Goal: Complete application form

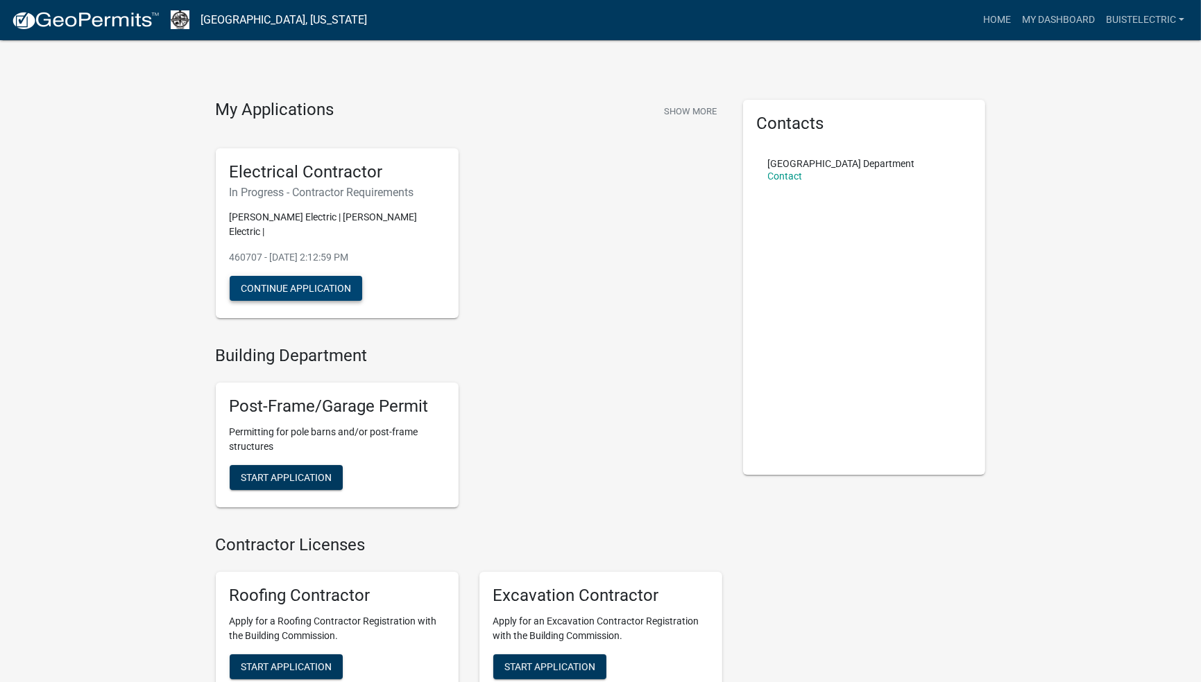
click at [291, 277] on button "Continue Application" at bounding box center [296, 288] width 132 height 25
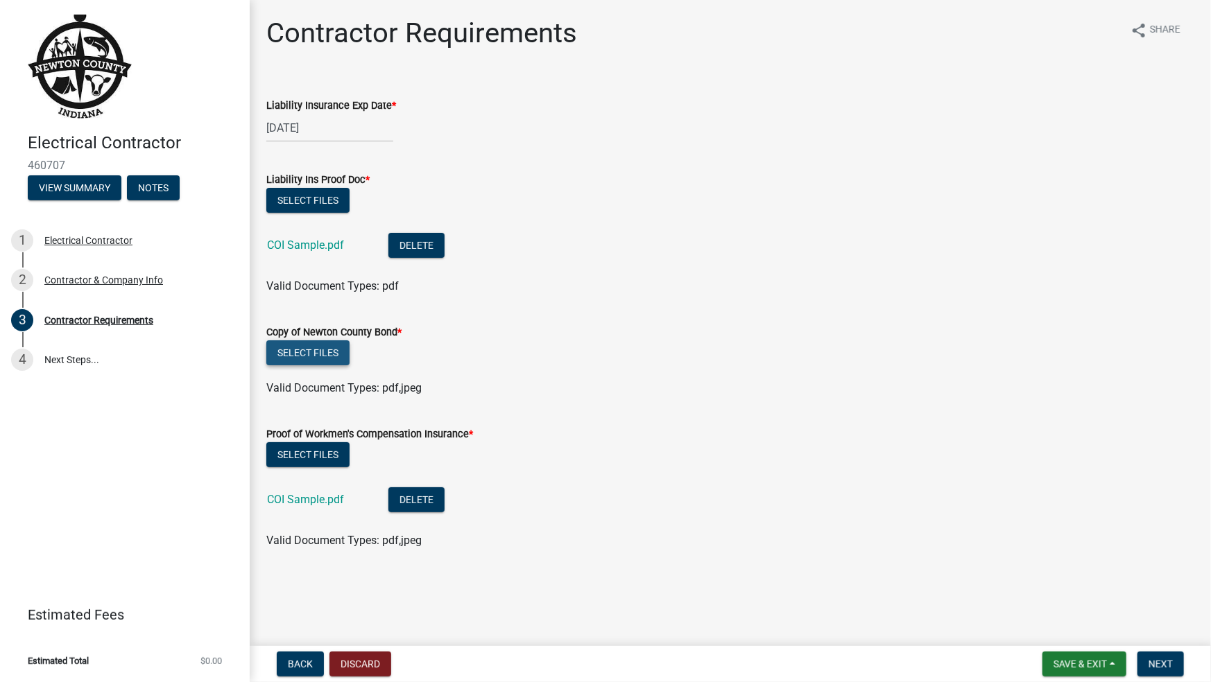
click at [295, 348] on button "Select files" at bounding box center [307, 353] width 83 height 25
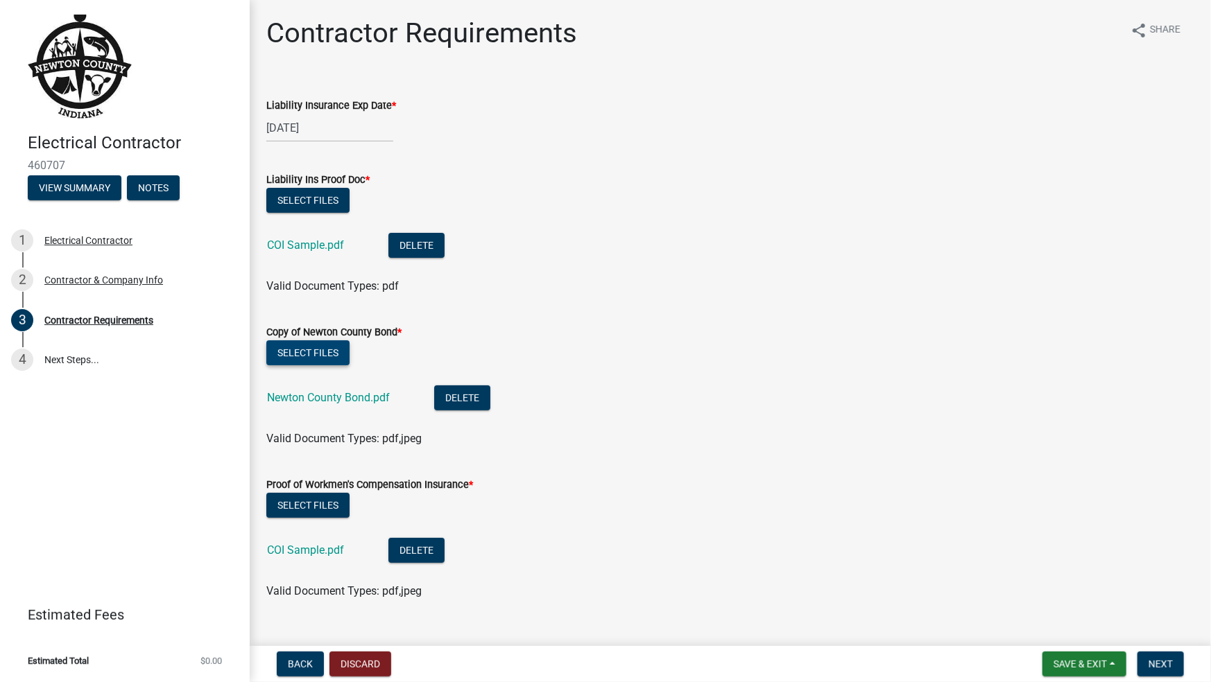
scroll to position [25, 0]
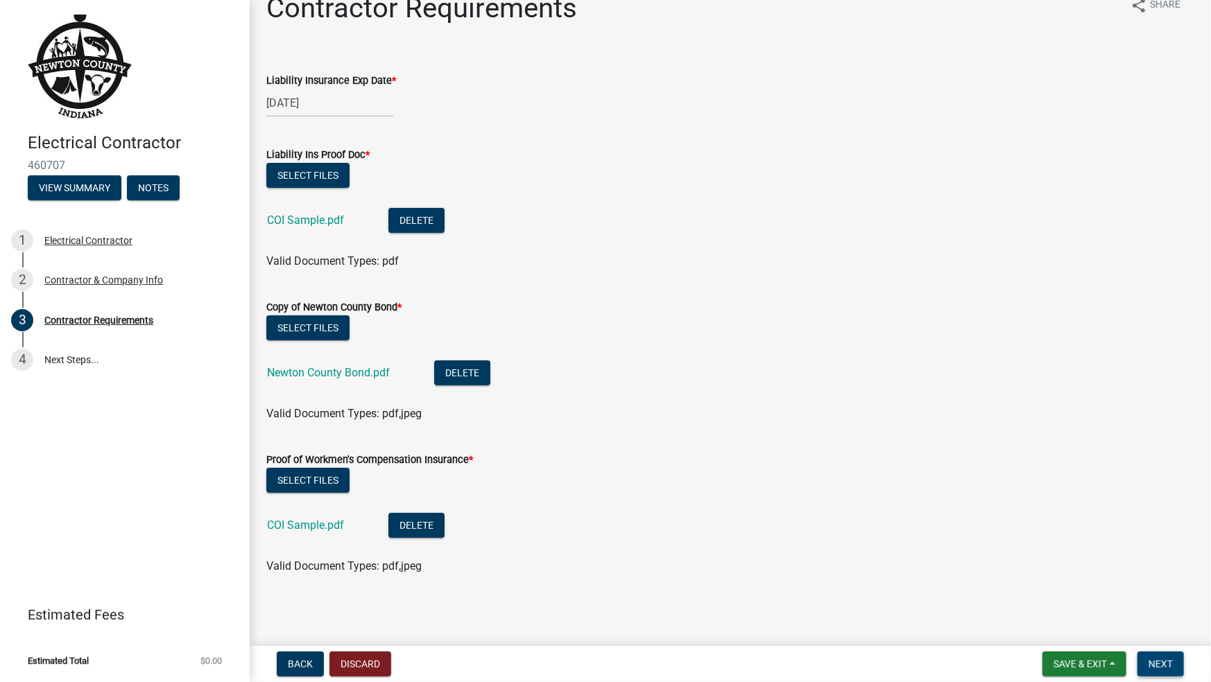
click at [1174, 663] on button "Next" at bounding box center [1160, 664] width 46 height 25
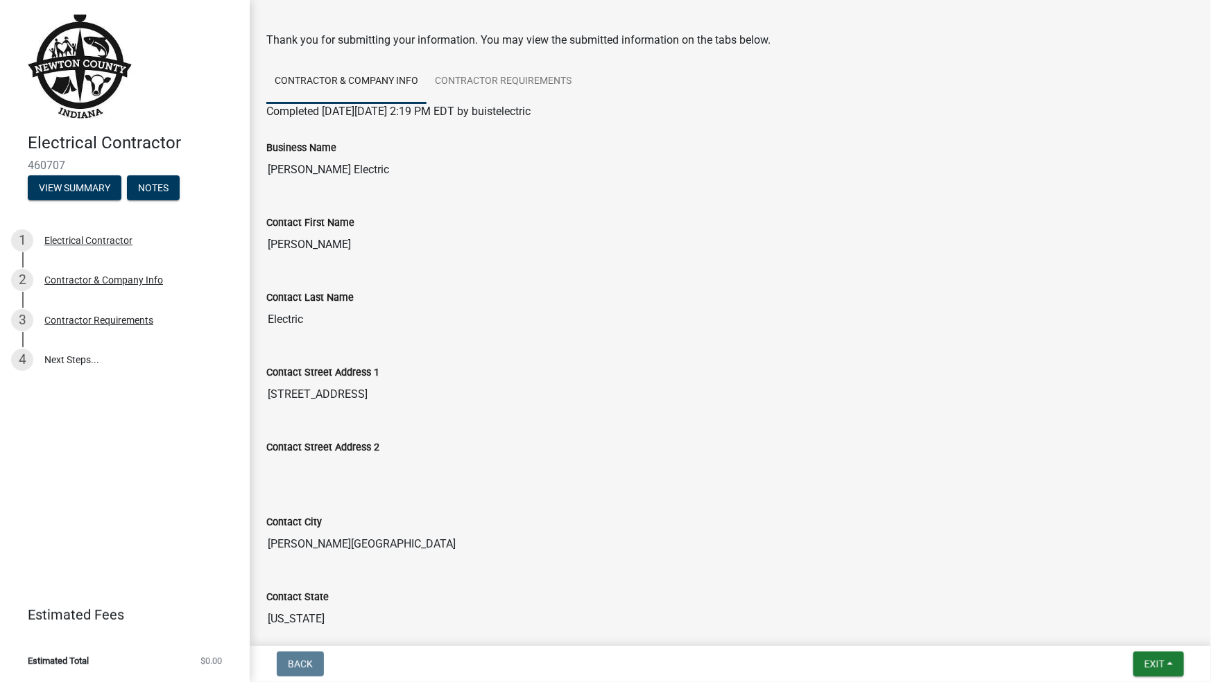
scroll to position [39, 0]
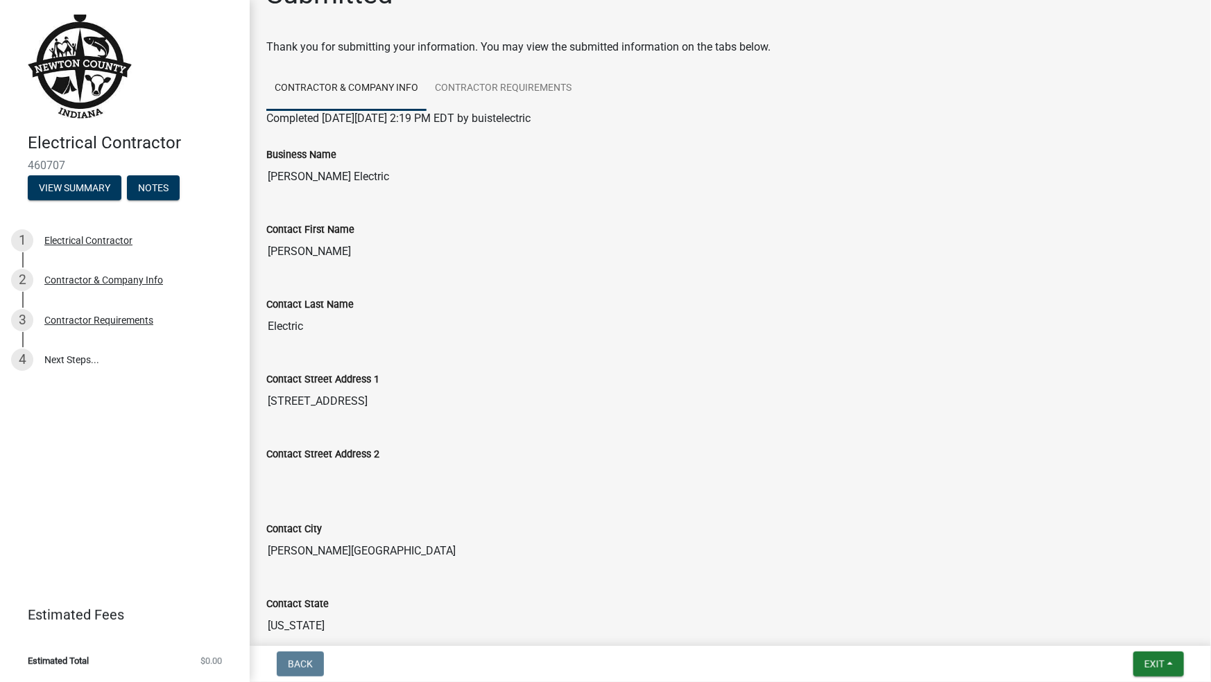
click at [295, 252] on input "[PERSON_NAME]" at bounding box center [730, 252] width 928 height 28
click at [1129, 323] on input "Electric" at bounding box center [730, 327] width 928 height 28
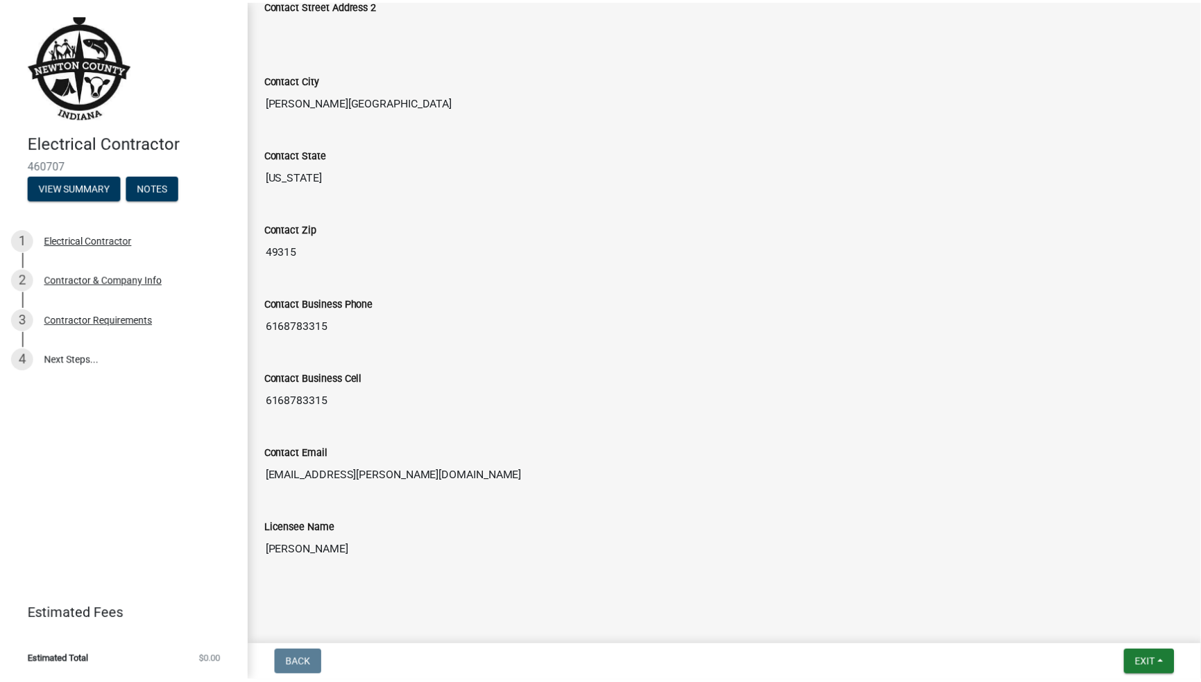
scroll to position [491, 0]
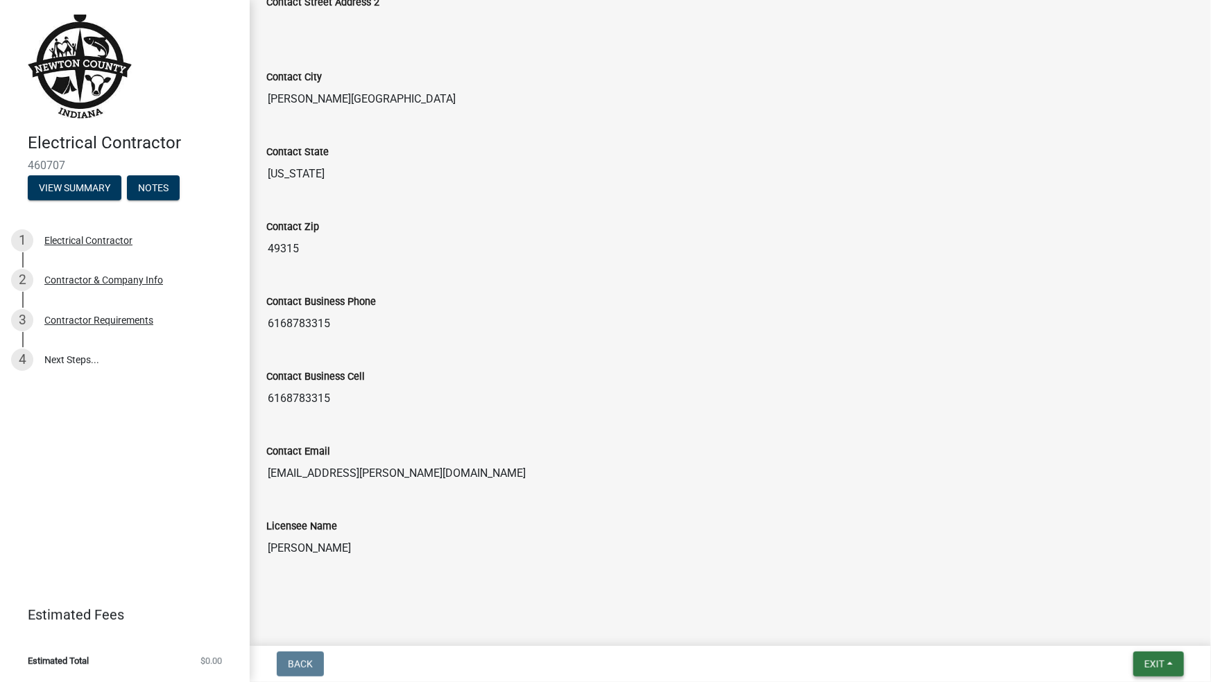
click at [1168, 665] on button "Exit" at bounding box center [1158, 664] width 51 height 25
click at [1119, 630] on button "Save & Exit" at bounding box center [1129, 628] width 111 height 33
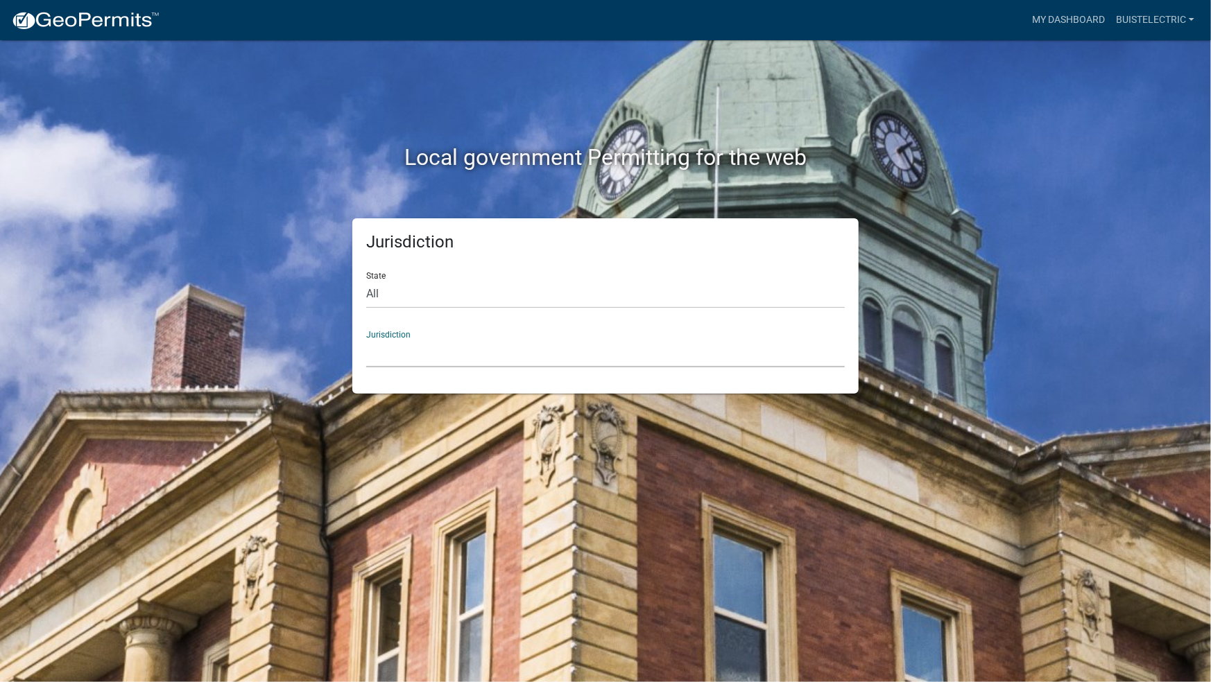
click at [406, 349] on select "[GEOGRAPHIC_DATA], [US_STATE] [GEOGRAPHIC_DATA], [US_STATE][PERSON_NAME][GEOGRA…" at bounding box center [605, 353] width 479 height 28
click at [741, 371] on div "Jurisdiction State All [US_STATE] [US_STATE] [US_STATE] [US_STATE] [US_STATE] […" at bounding box center [605, 305] width 506 height 175
click at [483, 291] on select "All [US_STATE] [US_STATE] [US_STATE] [US_STATE] [US_STATE] [US_STATE] [US_STATE…" at bounding box center [605, 294] width 479 height 28
click at [547, 268] on div "State All [US_STATE] [US_STATE] [US_STATE] [US_STATE] [US_STATE] [US_STATE] [US…" at bounding box center [605, 285] width 479 height 48
click at [1143, 22] on link "buistelectric" at bounding box center [1154, 20] width 89 height 26
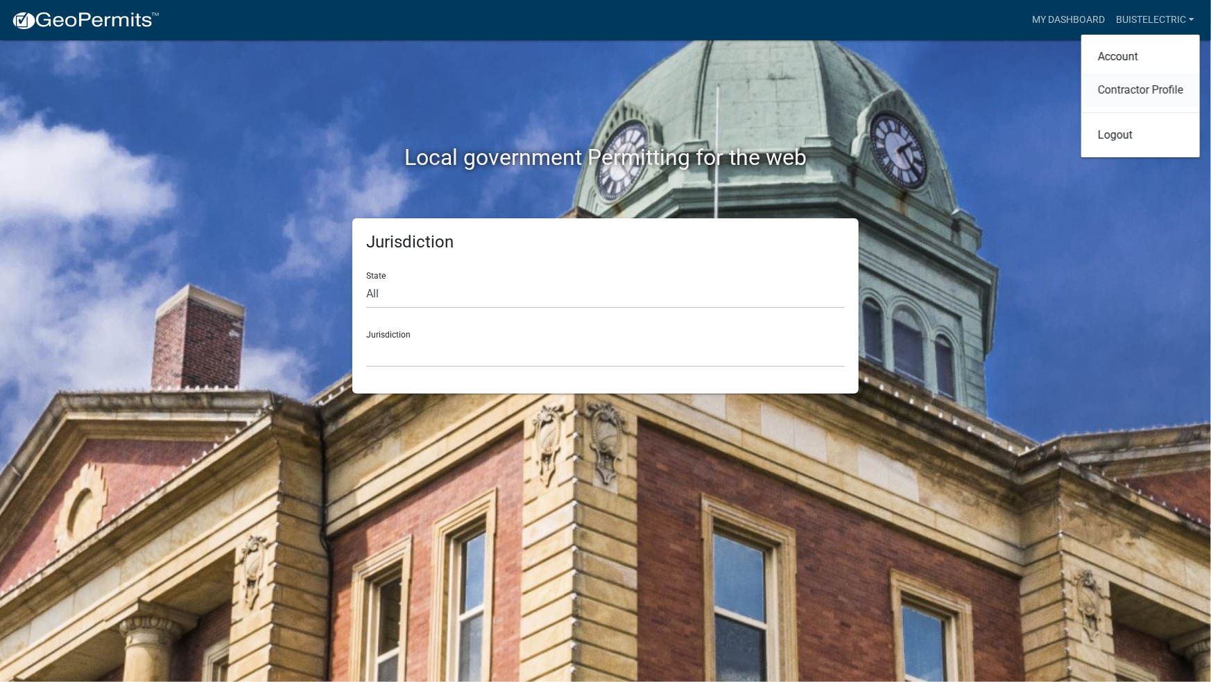
click at [1139, 86] on link "Contractor Profile" at bounding box center [1140, 90] width 119 height 33
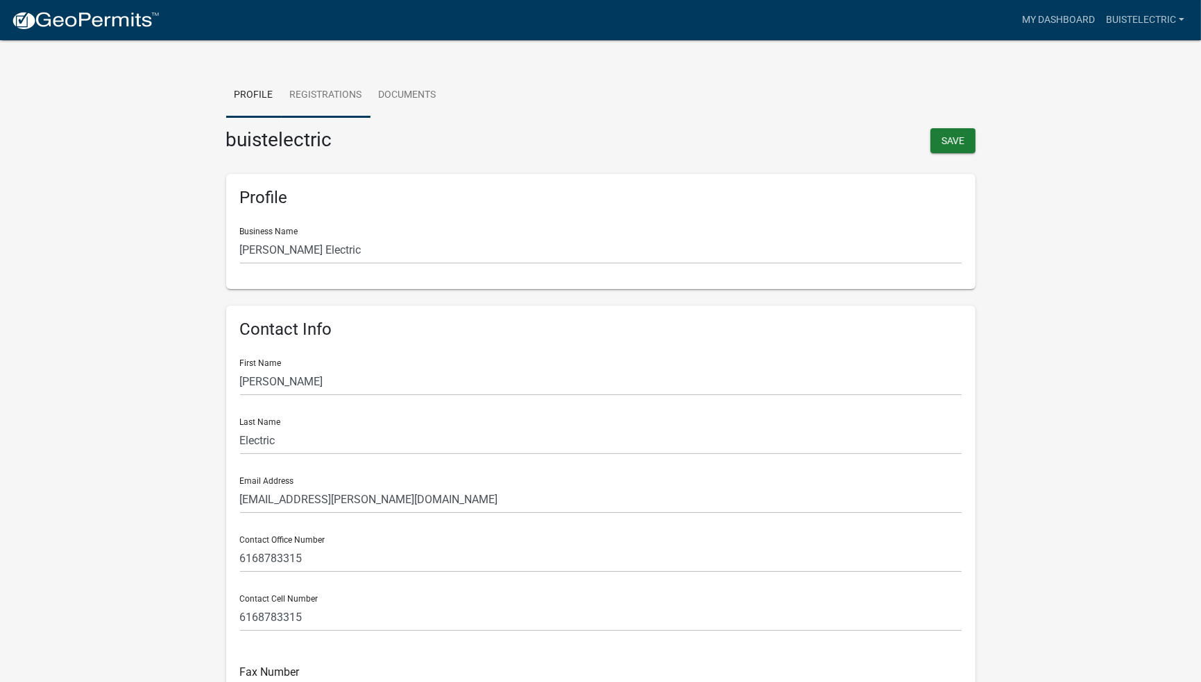
click at [323, 94] on link "Registrations" at bounding box center [326, 96] width 89 height 44
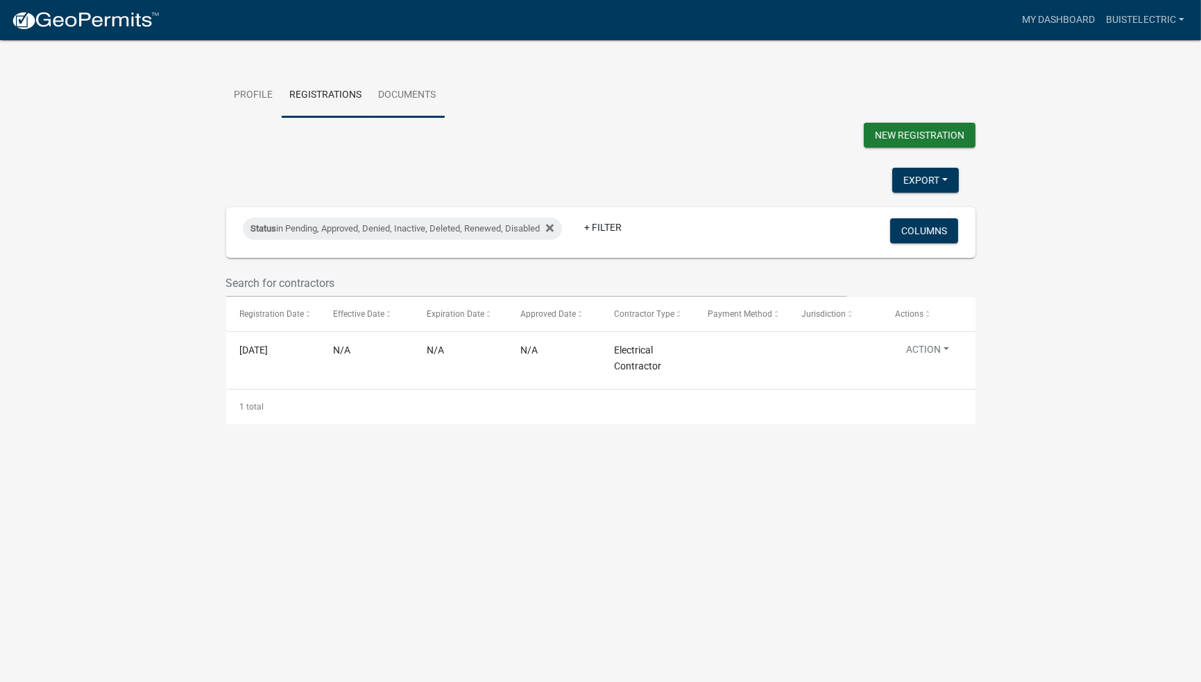
click at [411, 91] on link "Documents" at bounding box center [407, 96] width 74 height 44
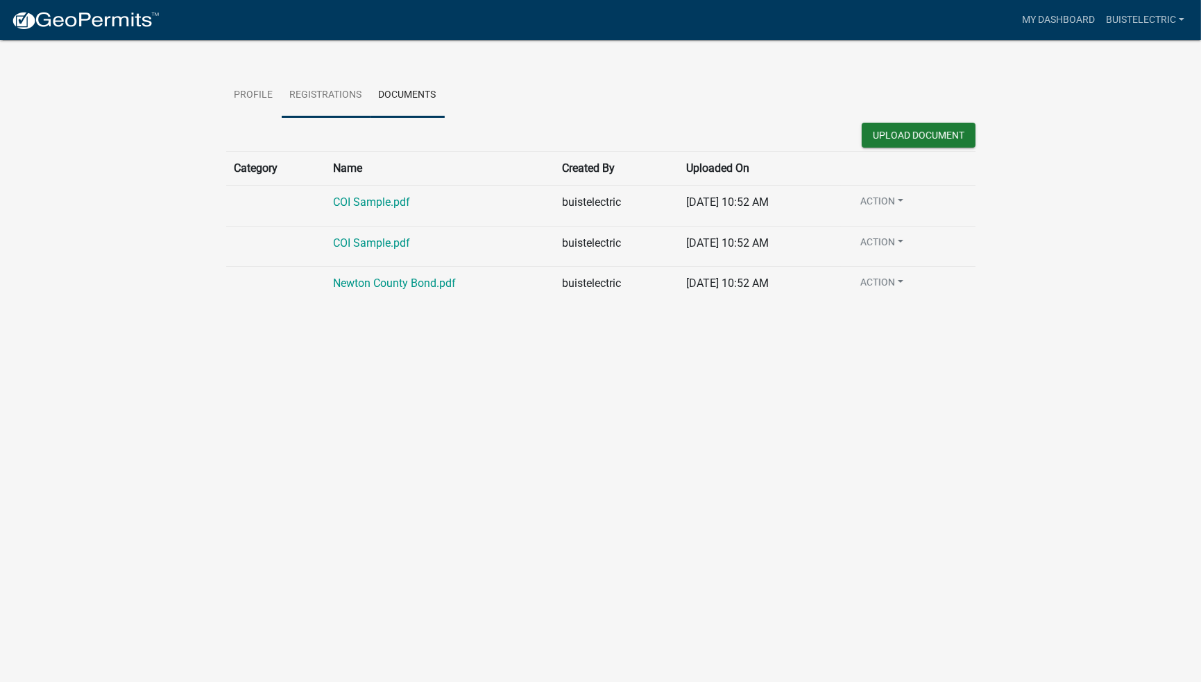
click at [322, 94] on link "Registrations" at bounding box center [326, 96] width 89 height 44
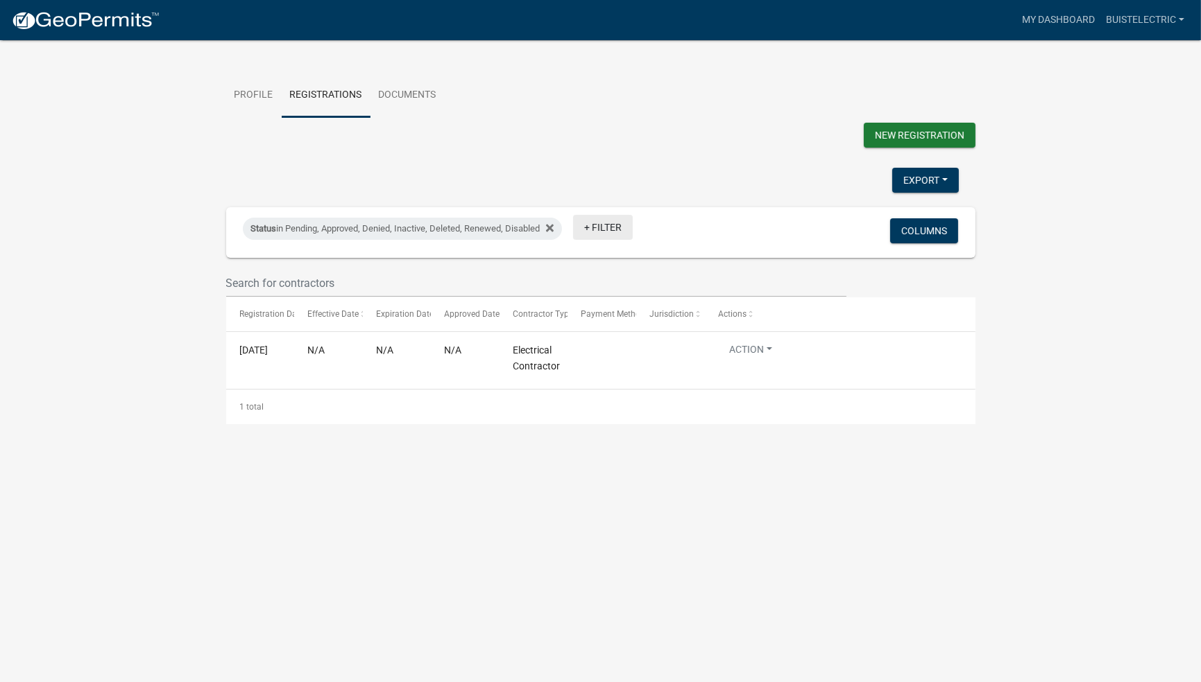
click at [602, 225] on link "+ Filter" at bounding box center [603, 227] width 60 height 25
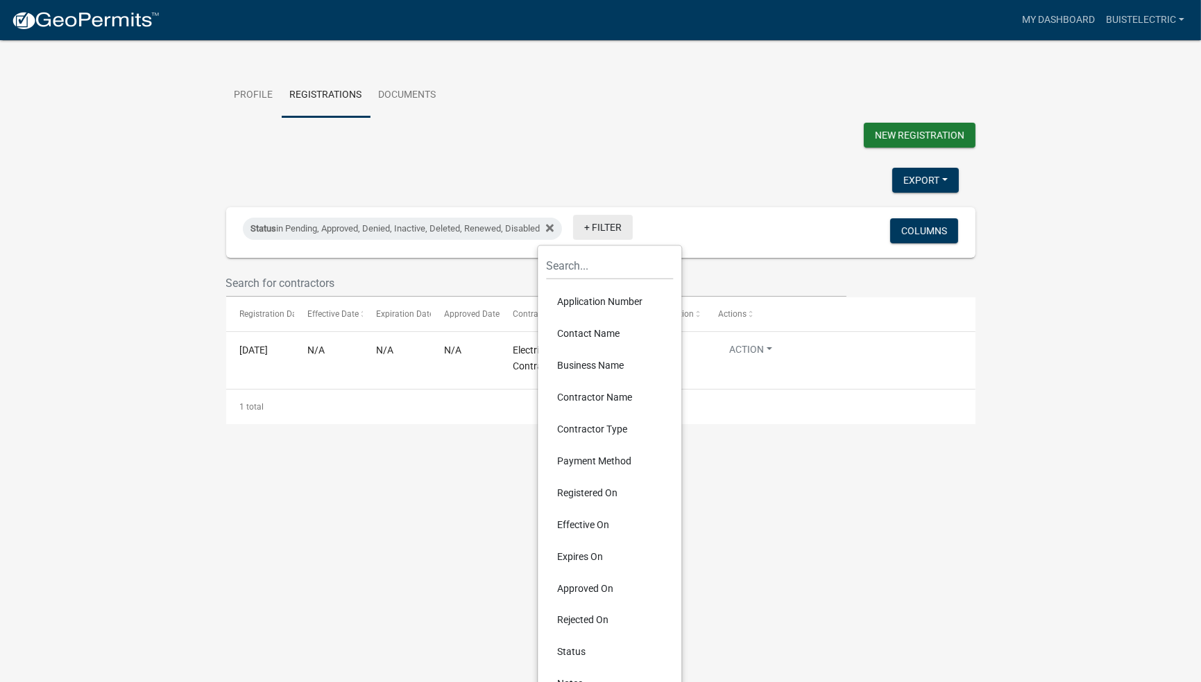
click at [602, 225] on link "+ Filter" at bounding box center [603, 227] width 60 height 25
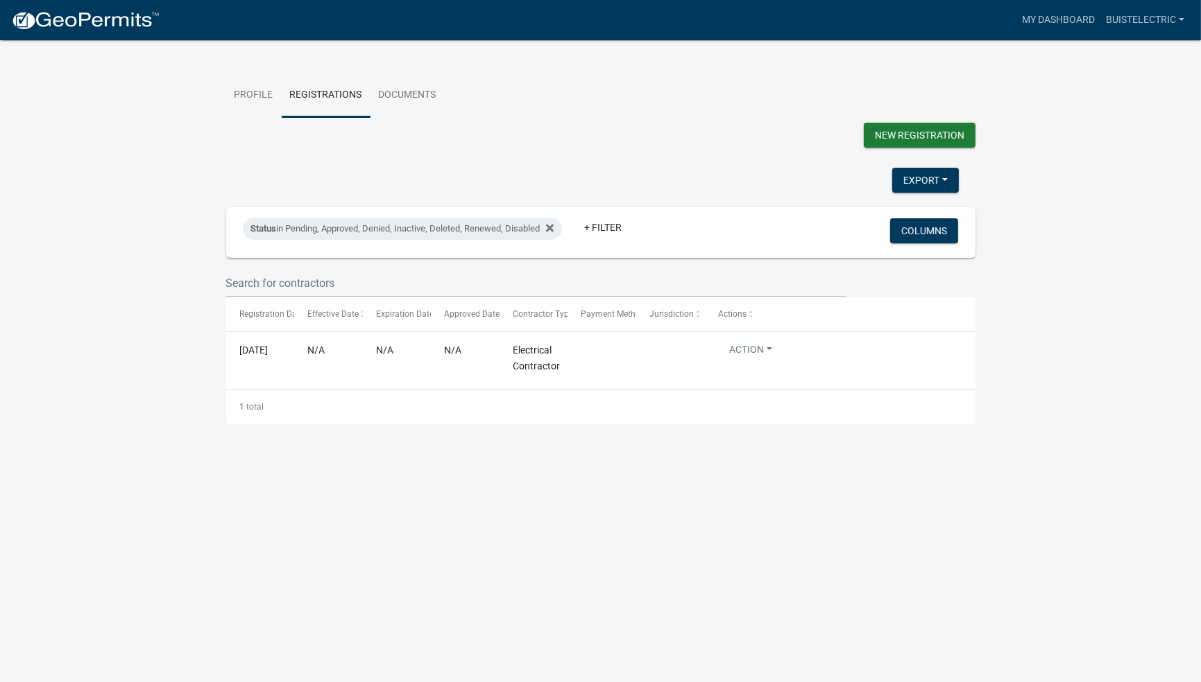
click at [703, 148] on div "New Registration" at bounding box center [601, 137] width 770 height 28
click at [1045, 21] on link "My Dashboard" at bounding box center [1058, 20] width 84 height 26
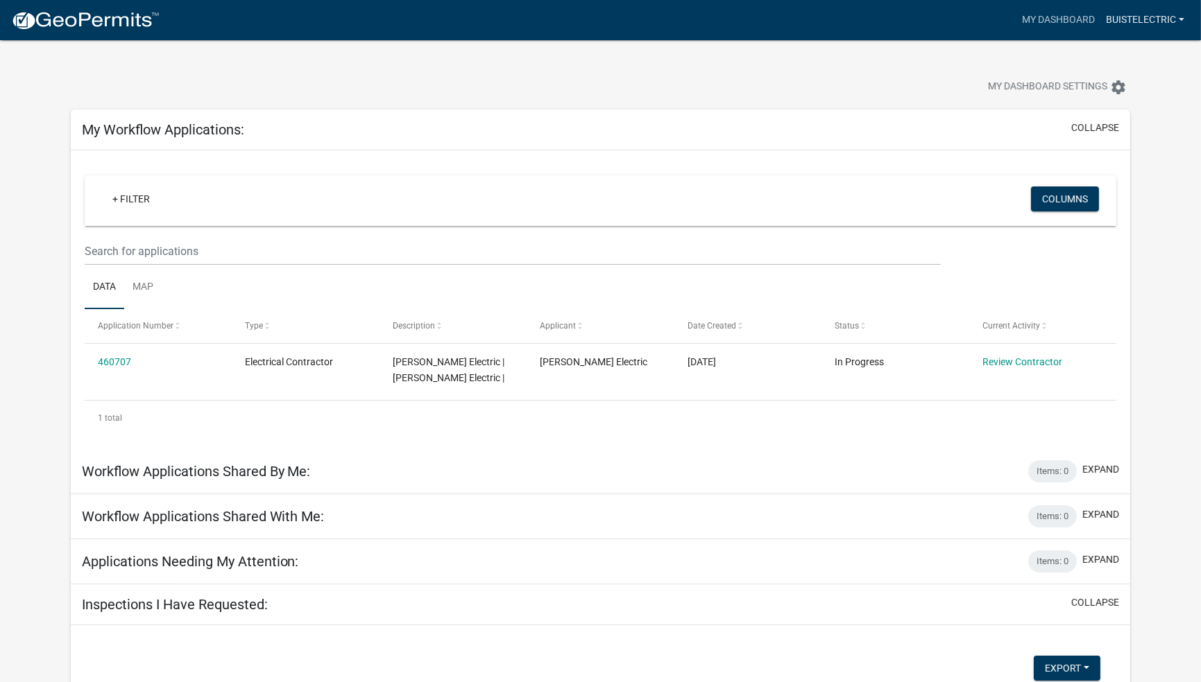
click at [1127, 16] on link "buistelectric" at bounding box center [1144, 20] width 89 height 26
